Goal: Transaction & Acquisition: Register for event/course

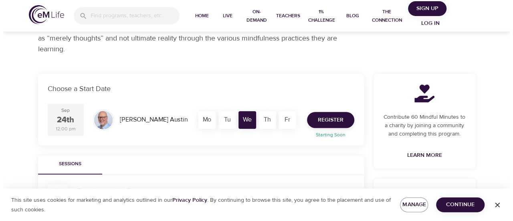
scroll to position [115, 0]
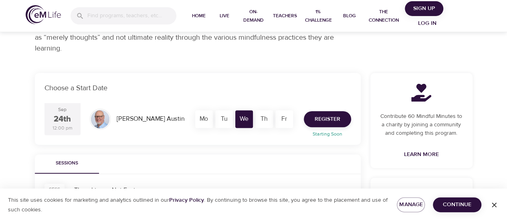
click at [507, 112] on html "Home Live On-Demand Teachers 1% Challenge Blog The Connection Sign Up Log in Li…" at bounding box center [253, 197] width 507 height 625
click at [329, 119] on span "Register" at bounding box center [328, 119] width 26 height 10
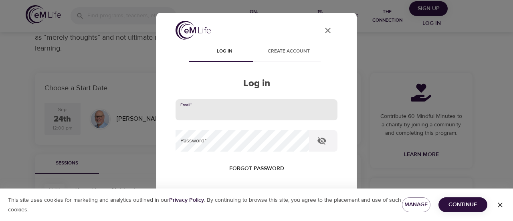
click at [298, 107] on input "email" at bounding box center [257, 110] width 162 height 22
type input "[PERSON_NAME][EMAIL_ADDRESS][PERSON_NAME][DOMAIN_NAME]"
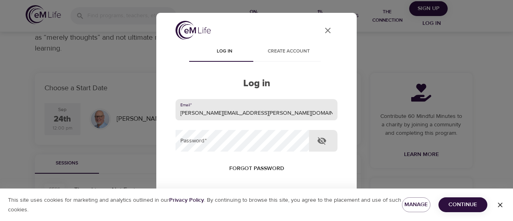
click at [317, 140] on icon "button" at bounding box center [321, 141] width 9 height 8
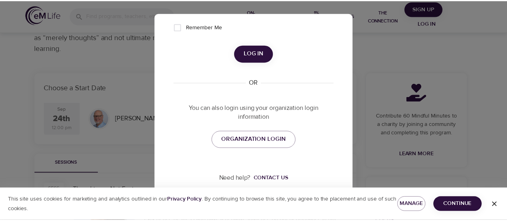
scroll to position [0, 0]
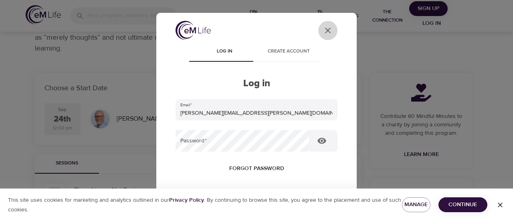
click at [324, 31] on icon "User Profile" at bounding box center [328, 31] width 10 height 10
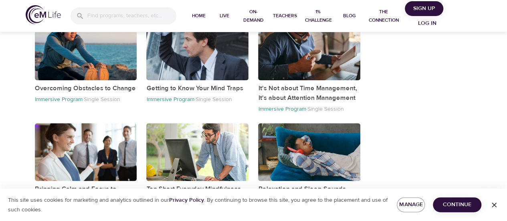
scroll to position [409, 0]
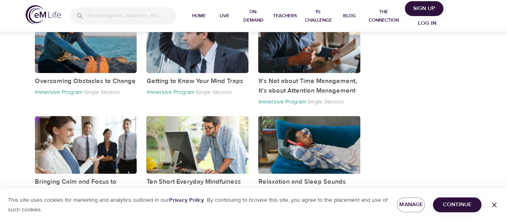
click at [496, 204] on icon "button" at bounding box center [494, 205] width 8 height 8
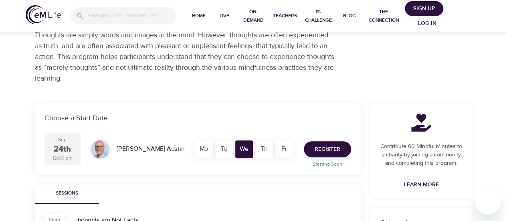
scroll to position [0, 0]
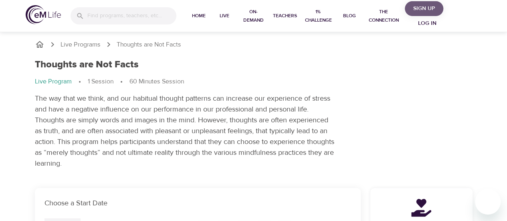
click at [424, 12] on span "Sign Up" at bounding box center [424, 9] width 32 height 10
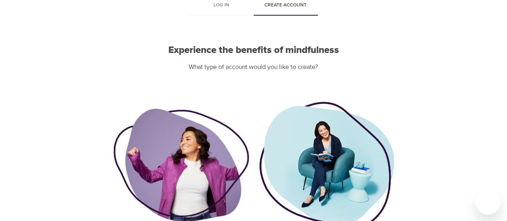
scroll to position [116, 0]
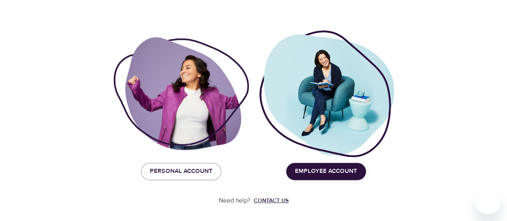
click at [283, 200] on div "Contact us" at bounding box center [271, 200] width 35 height 8
click at [325, 171] on span "Employee Account" at bounding box center [326, 171] width 62 height 10
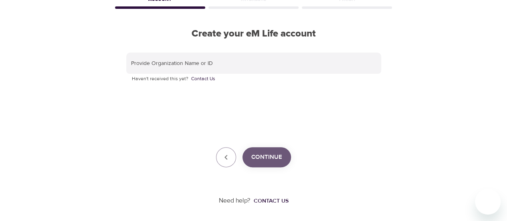
click at [279, 157] on span "Continue" at bounding box center [266, 157] width 31 height 10
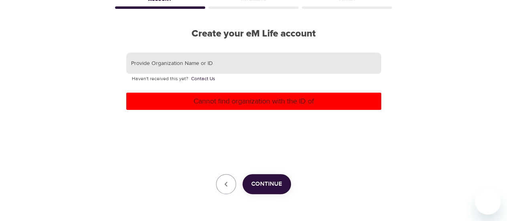
click at [203, 65] on input "text" at bounding box center [253, 64] width 255 height 22
type input "lexmark"
click at [262, 176] on button "Continue" at bounding box center [267, 184] width 49 height 20
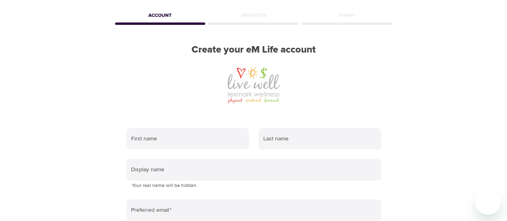
scroll to position [44, 0]
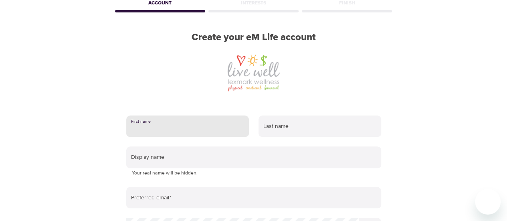
click at [178, 130] on input "text" at bounding box center [187, 126] width 123 height 22
type input "[PERSON_NAME]"
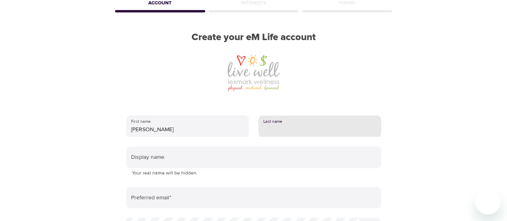
click at [279, 127] on input "text" at bounding box center [320, 126] width 123 height 22
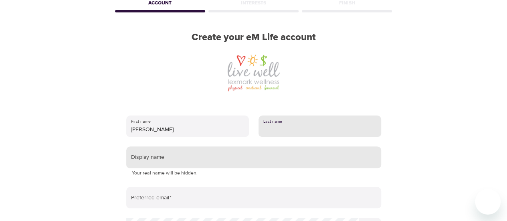
type input "cacaci"
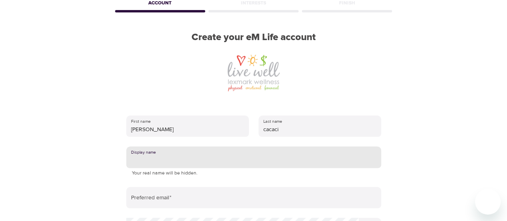
click at [284, 161] on input "text" at bounding box center [253, 157] width 255 height 22
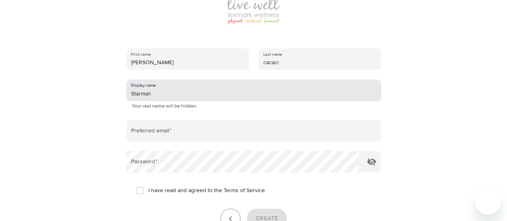
scroll to position [122, 0]
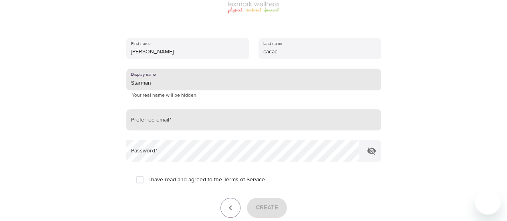
type input "Starman"
click at [241, 122] on input "email" at bounding box center [253, 120] width 255 height 22
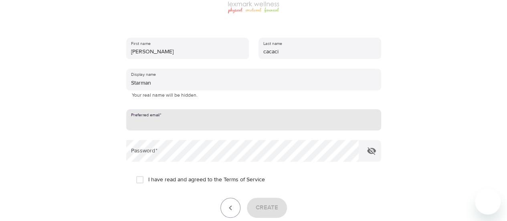
type input "[PERSON_NAME][EMAIL_ADDRESS][PERSON_NAME][DOMAIN_NAME]"
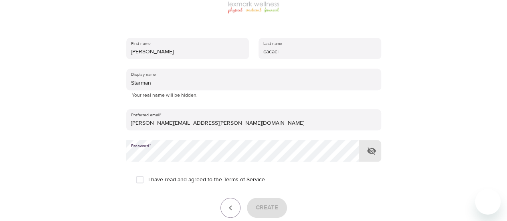
click at [369, 152] on icon "button" at bounding box center [371, 151] width 9 height 8
click at [138, 179] on input "I have read and agreed to the Terms of Service" at bounding box center [139, 179] width 17 height 17
checkbox input "true"
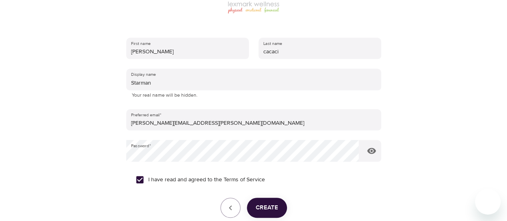
click at [265, 211] on span "Create" at bounding box center [267, 207] width 22 height 10
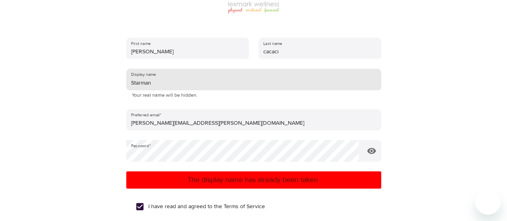
click at [162, 83] on input "Starman" at bounding box center [253, 80] width 255 height 22
type input "S"
type input "k"
type input "Starboy"
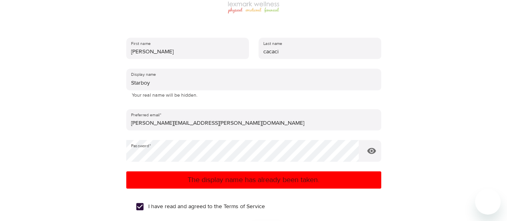
click at [249, 182] on p "The display name has already been taken." at bounding box center [253, 179] width 249 height 11
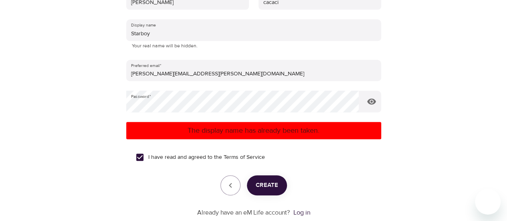
scroll to position [182, 0]
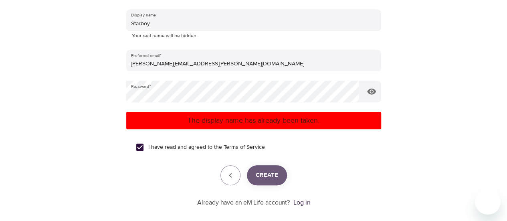
click at [271, 172] on span "Create" at bounding box center [267, 175] width 22 height 10
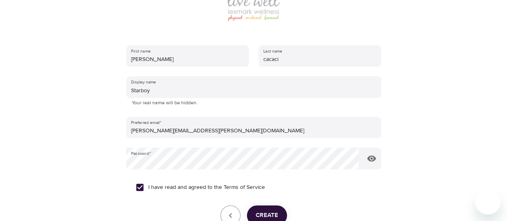
scroll to position [195, 0]
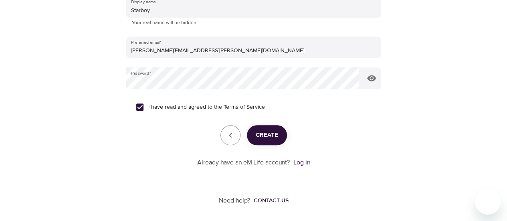
click at [271, 137] on span "Create" at bounding box center [267, 135] width 22 height 10
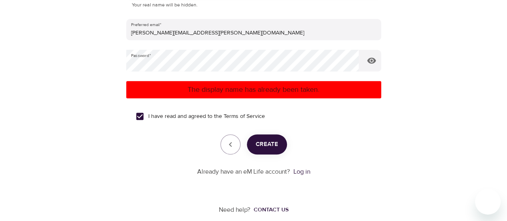
scroll to position [221, 0]
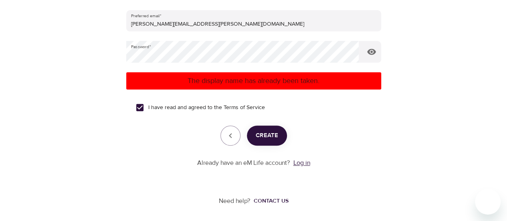
click at [305, 165] on link "Log in" at bounding box center [301, 163] width 17 height 8
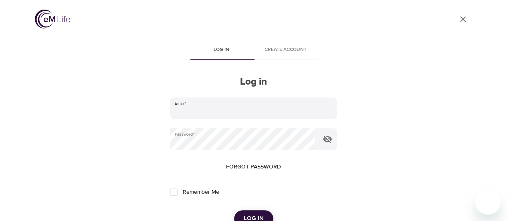
type input "[PERSON_NAME][EMAIL_ADDRESS][PERSON_NAME][DOMAIN_NAME]"
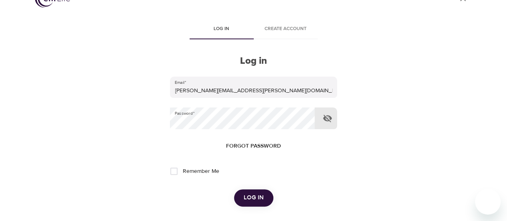
click at [328, 116] on icon "button" at bounding box center [327, 119] width 9 height 8
click at [254, 203] on button "Log in" at bounding box center [253, 197] width 39 height 17
